Goal: Transaction & Acquisition: Download file/media

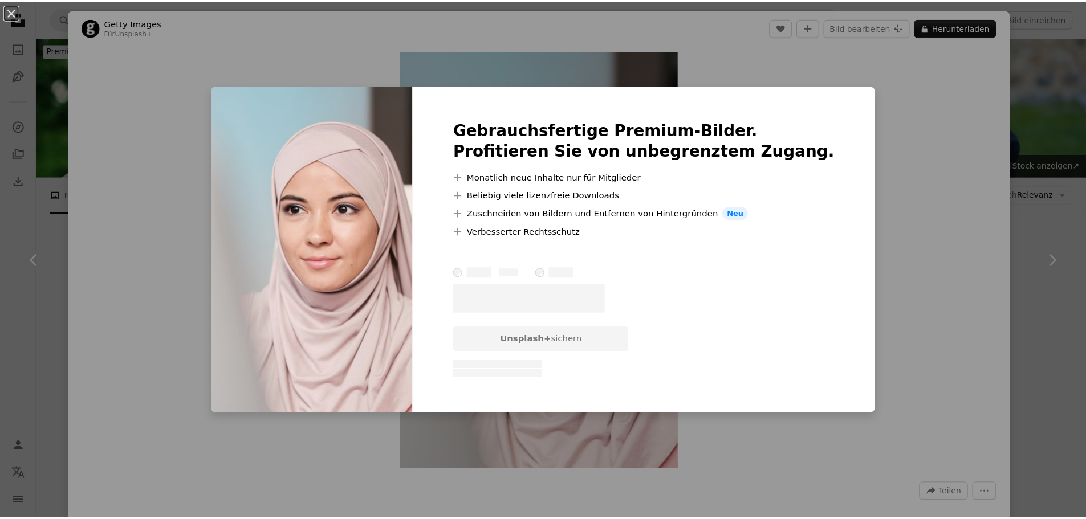
scroll to position [10942, 0]
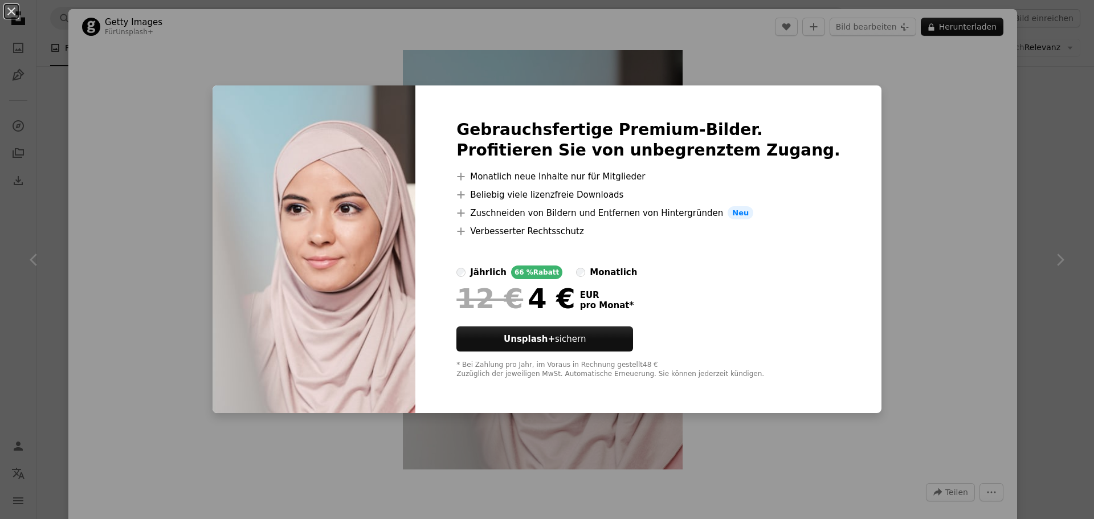
drag, startPoint x: 136, startPoint y: 54, endPoint x: 18, endPoint y: 61, distance: 118.2
click at [134, 54] on div "An X shape Gebrauchsfertige Premium-Bilder. Profitieren Sie von unbegrenztem Zu…" at bounding box center [547, 259] width 1094 height 519
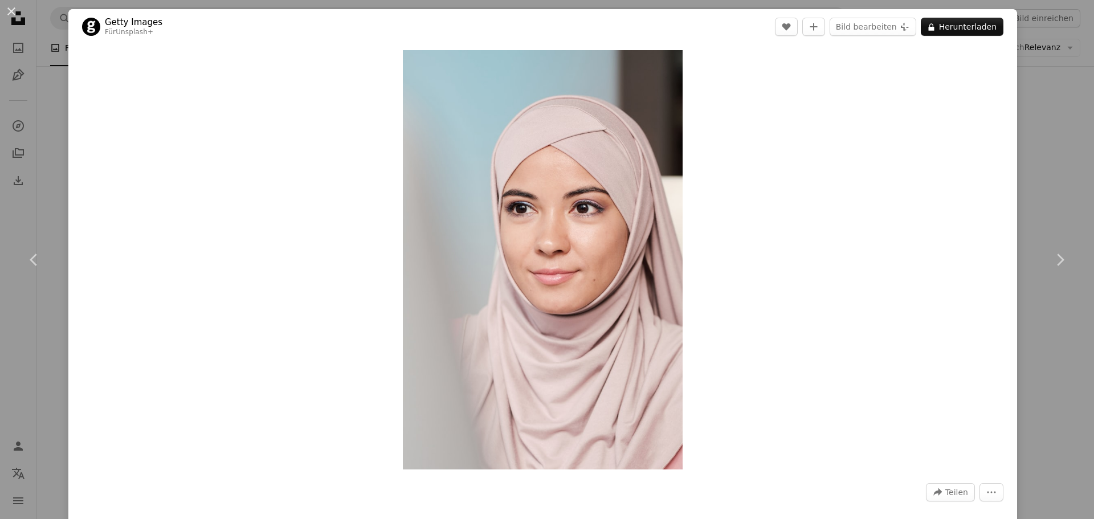
click at [8, 12] on button "An X shape" at bounding box center [12, 12] width 14 height 14
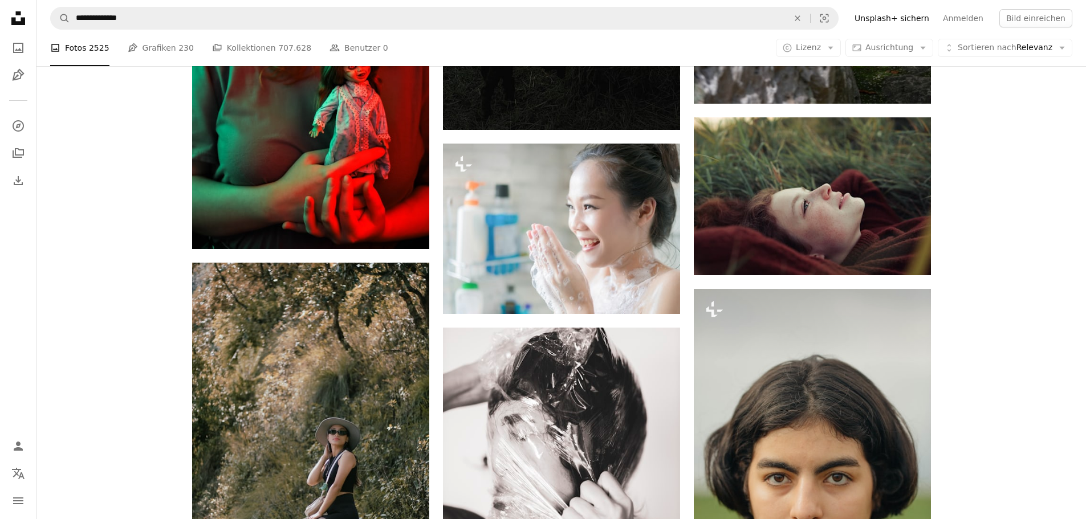
scroll to position [13222, 0]
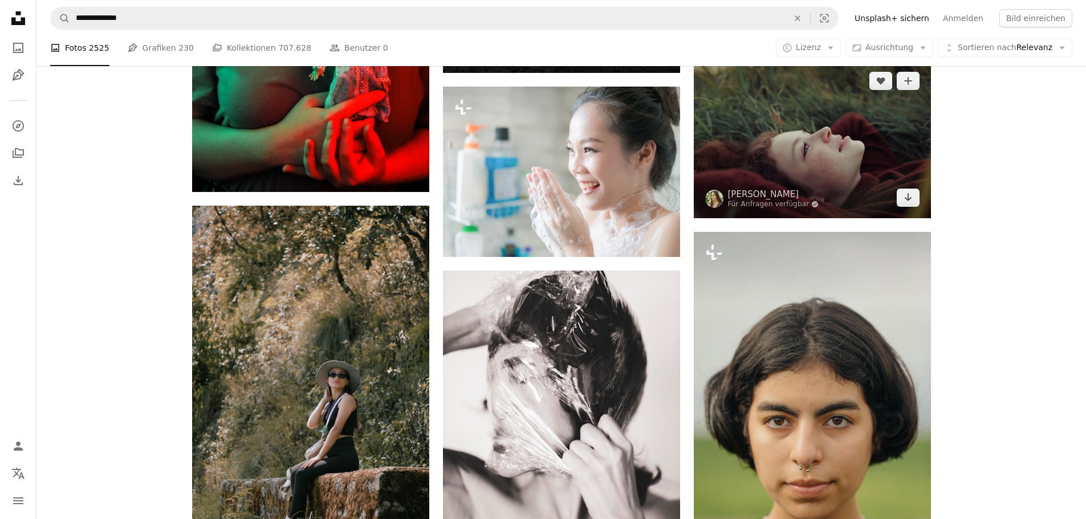
click at [872, 165] on img at bounding box center [812, 139] width 237 height 158
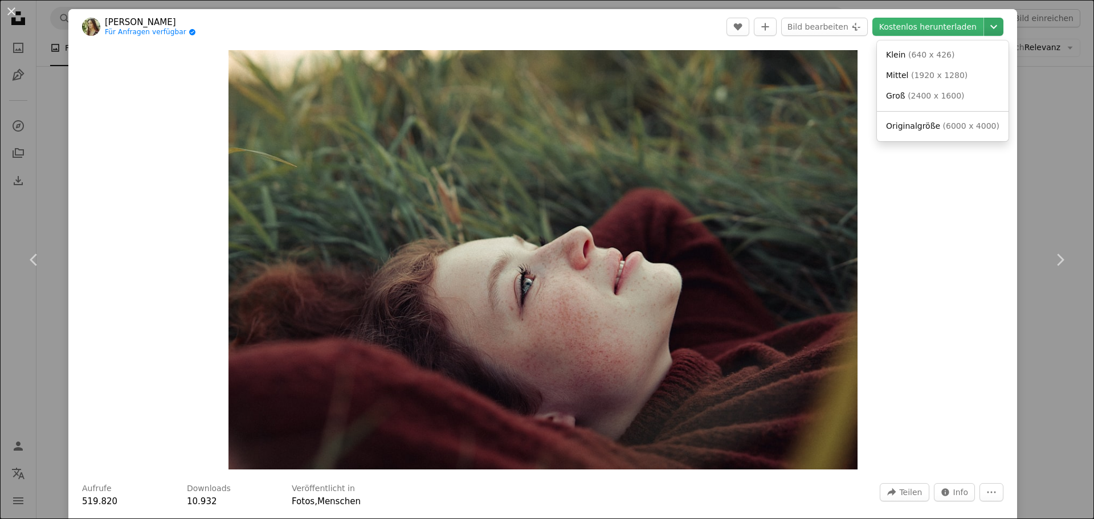
click at [990, 27] on icon "Chevron down" at bounding box center [994, 27] width 18 height 14
click at [929, 96] on span "( 2400 x 1600 )" at bounding box center [936, 95] width 56 height 9
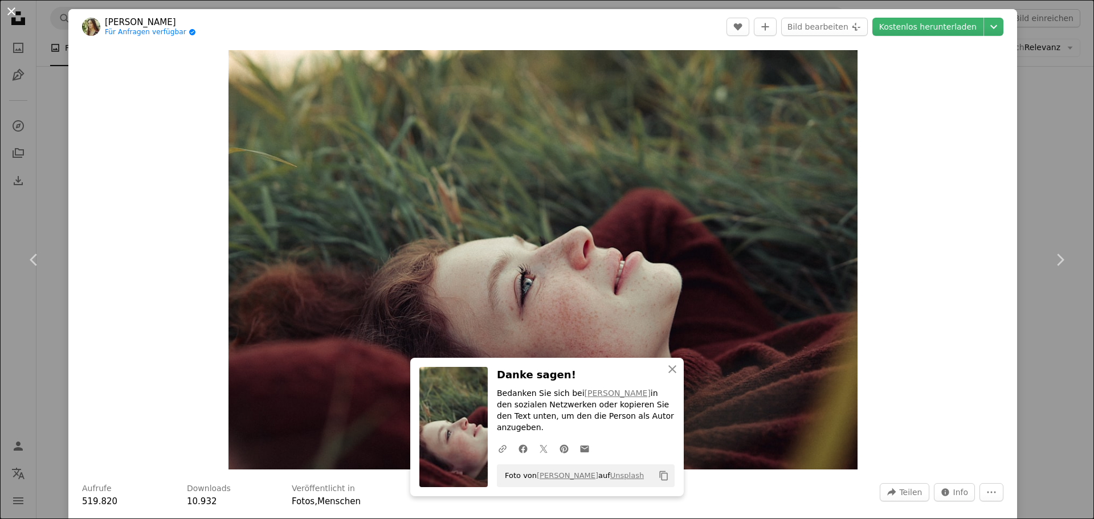
click at [14, 8] on button "An X shape" at bounding box center [12, 12] width 14 height 14
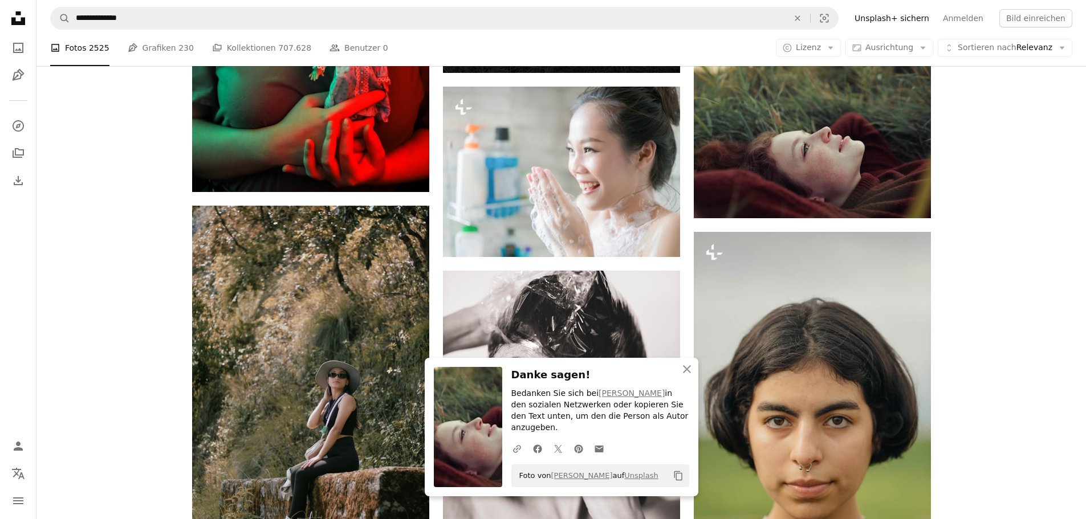
click at [690, 376] on icon "An X shape" at bounding box center [687, 369] width 14 height 14
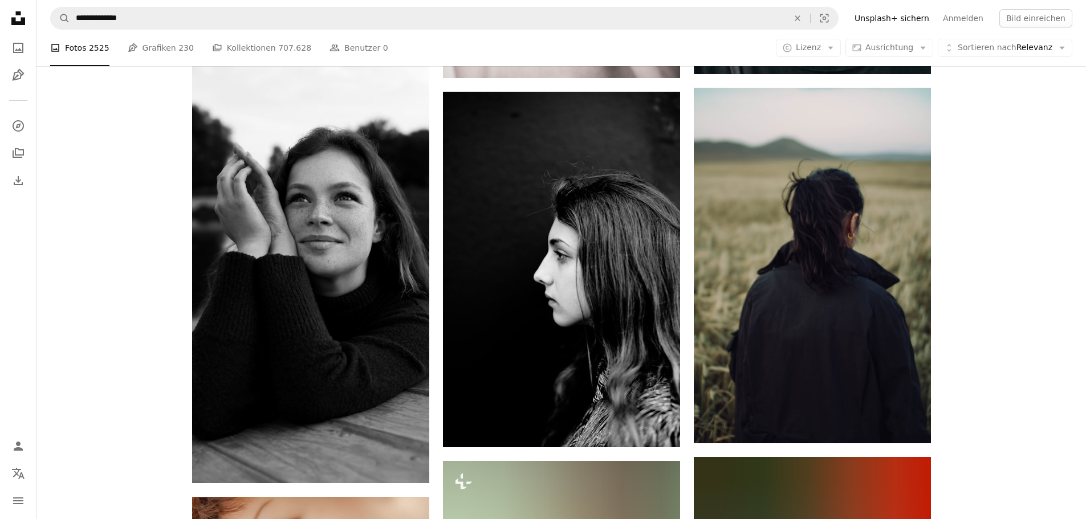
scroll to position [13734, 0]
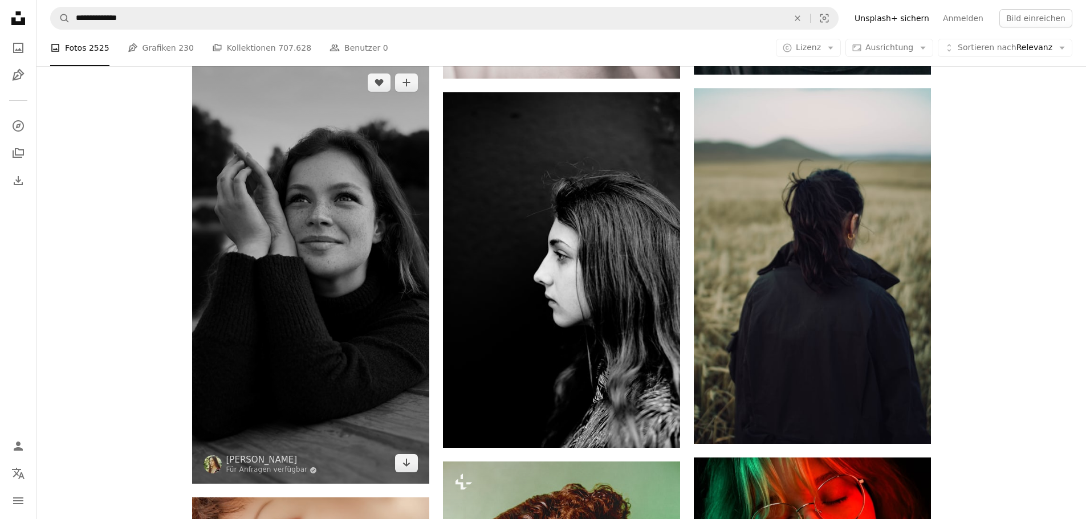
click at [409, 310] on img at bounding box center [310, 273] width 237 height 422
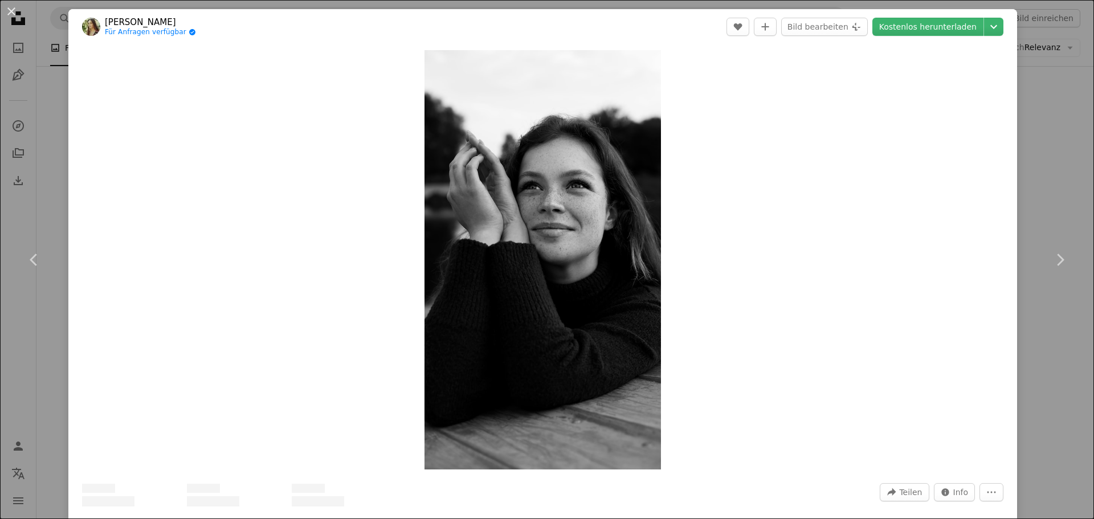
click at [409, 310] on div "Zoom in" at bounding box center [542, 259] width 949 height 431
click at [989, 23] on icon "Chevron down" at bounding box center [994, 27] width 18 height 14
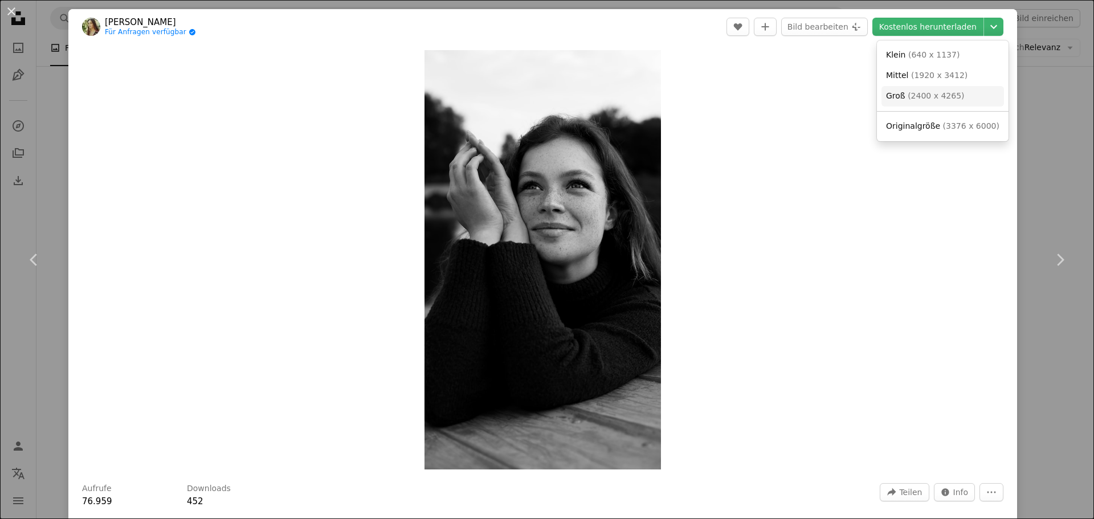
click at [910, 97] on span "( 2400 x 4265 )" at bounding box center [936, 95] width 56 height 9
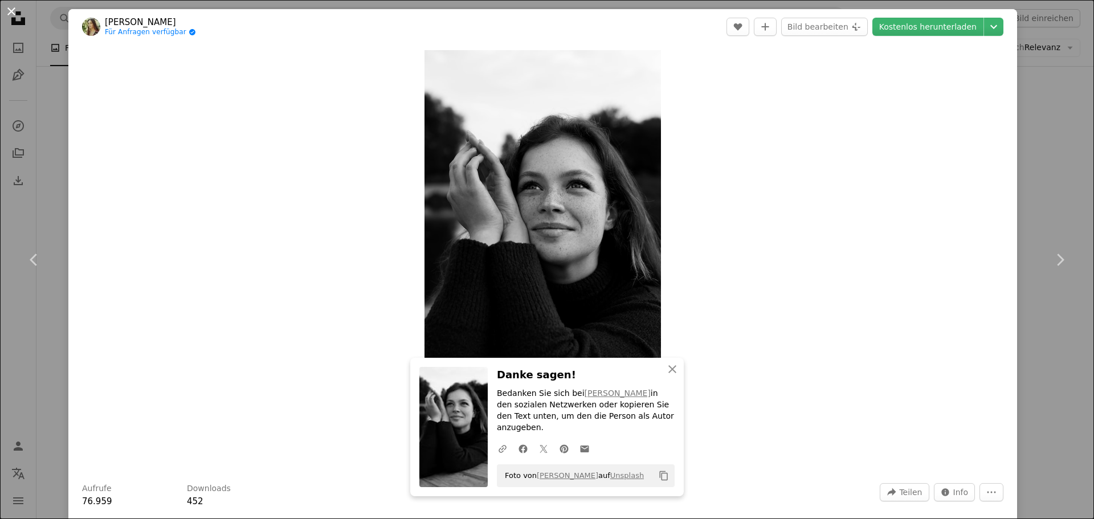
click at [11, 7] on button "An X shape" at bounding box center [12, 12] width 14 height 14
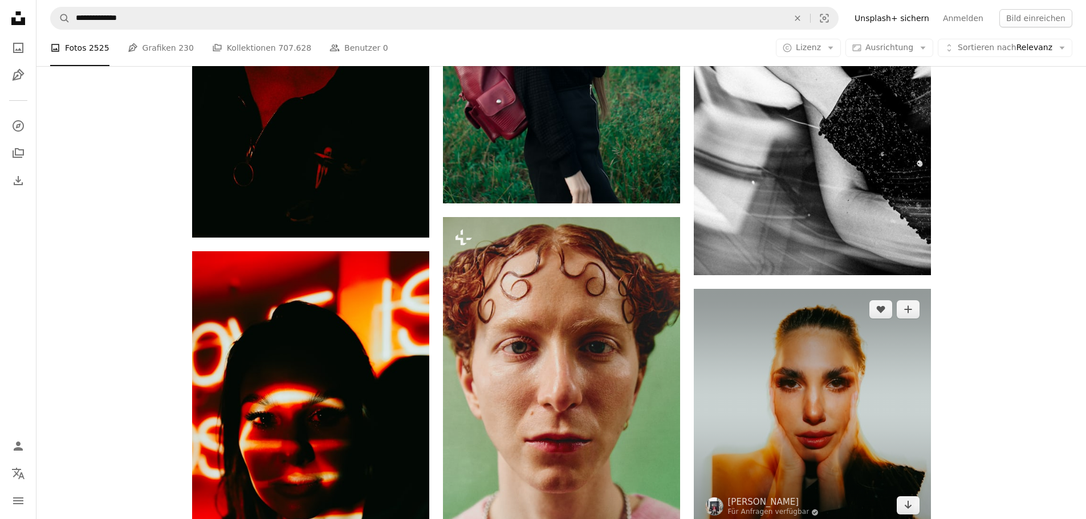
scroll to position [17325, 0]
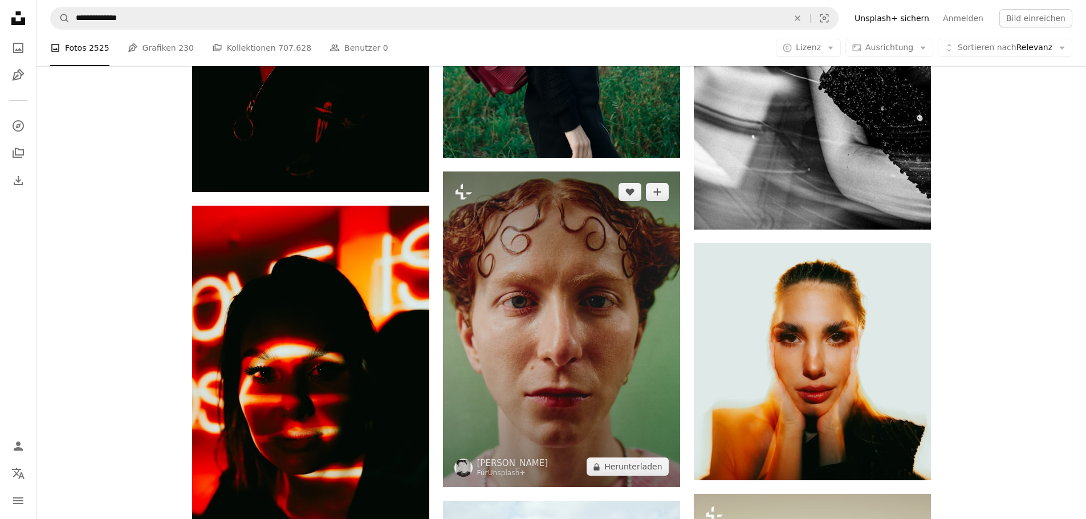
click at [627, 331] on img at bounding box center [561, 330] width 237 height 316
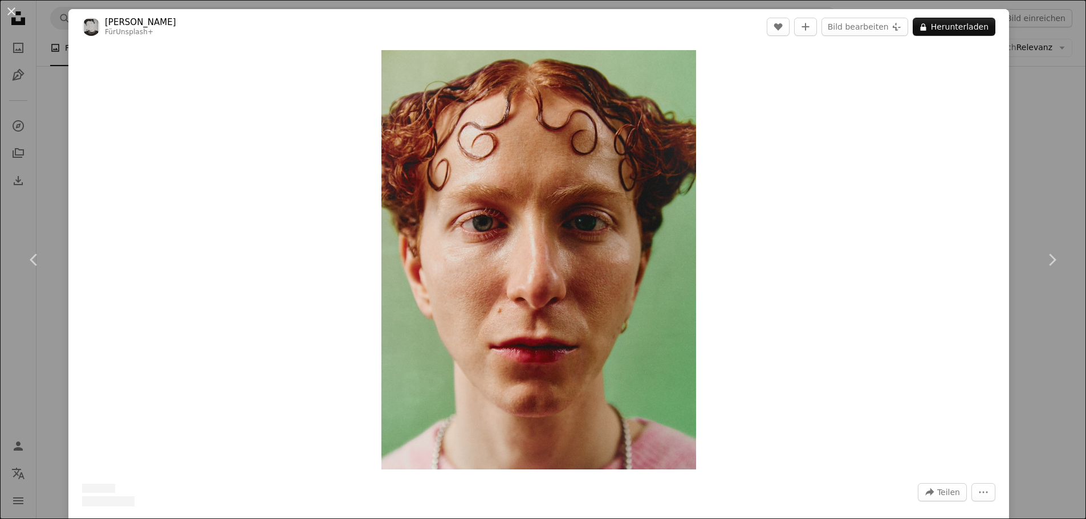
click at [951, 25] on button "A lock Herunterladen" at bounding box center [962, 27] width 83 height 18
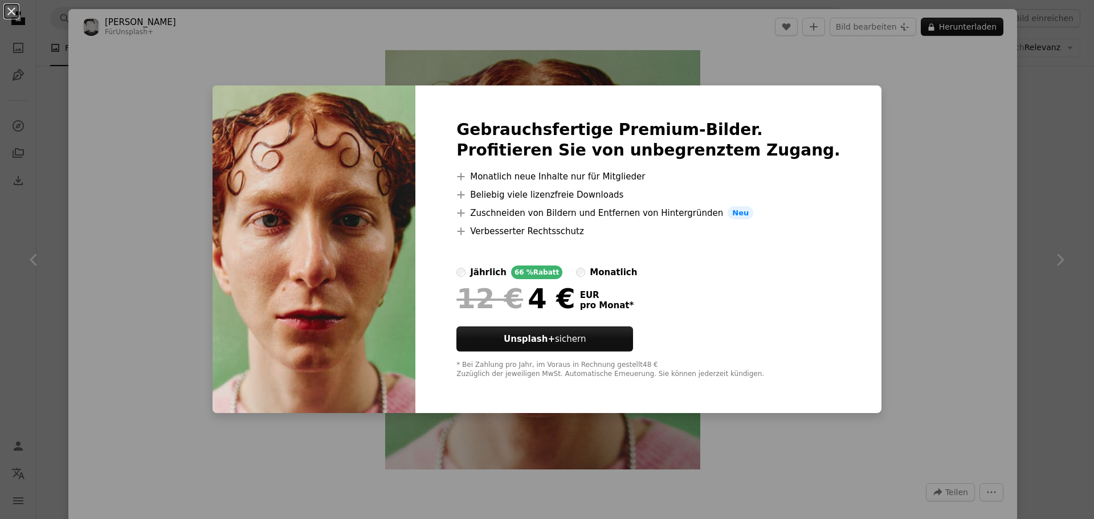
click at [885, 90] on div "An X shape Gebrauchsfertige Premium-Bilder. Profitieren Sie von unbegrenztem Zu…" at bounding box center [547, 259] width 1094 height 519
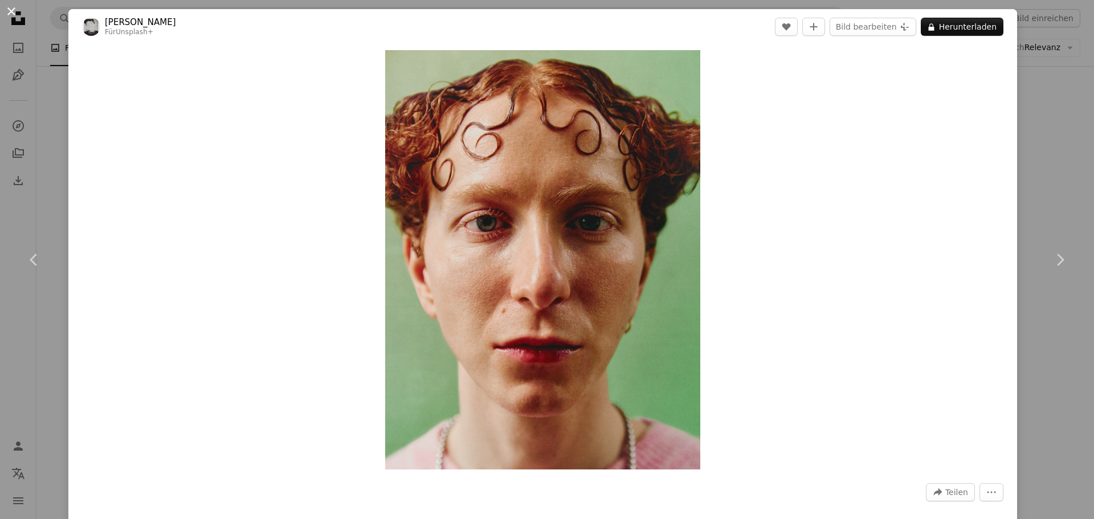
click at [9, 5] on button "An X shape" at bounding box center [12, 12] width 14 height 14
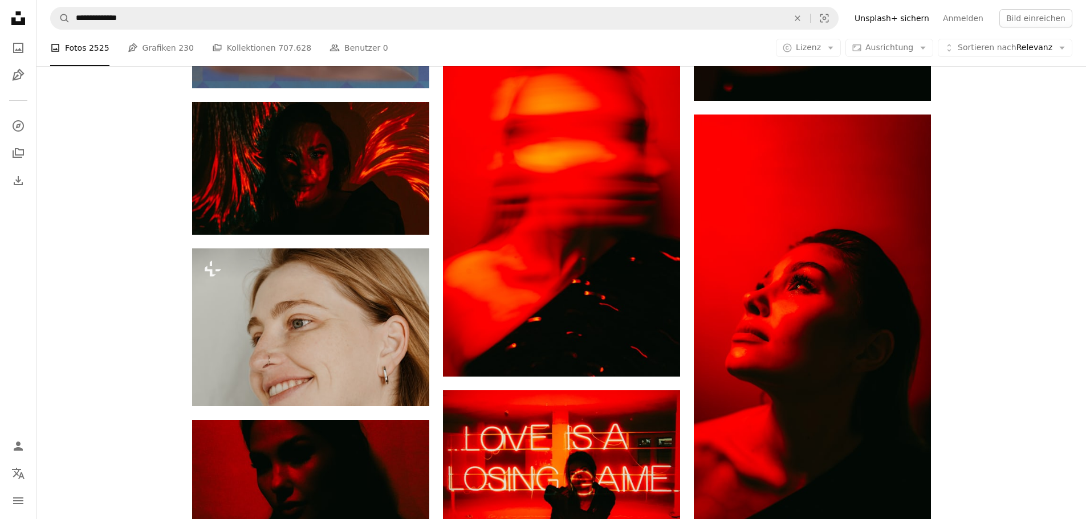
scroll to position [18522, 0]
